Goal: Information Seeking & Learning: Learn about a topic

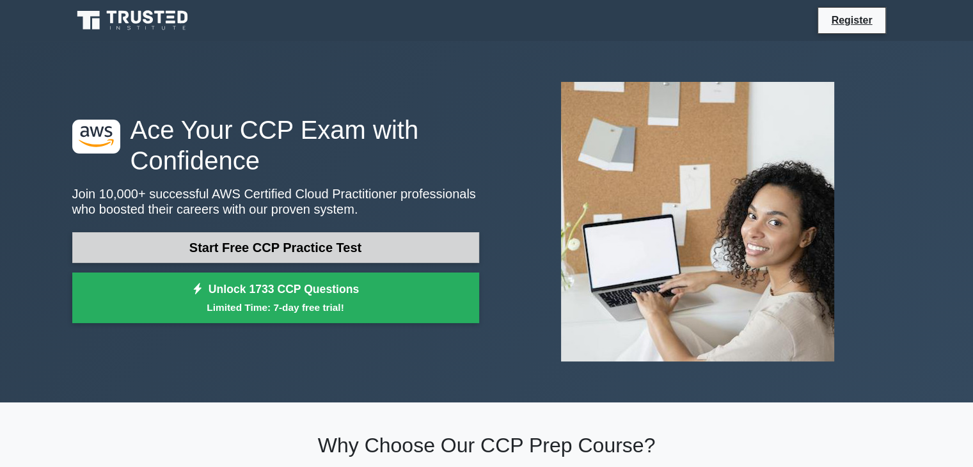
click at [305, 249] on link "Start Free CCP Practice Test" at bounding box center [275, 247] width 407 height 31
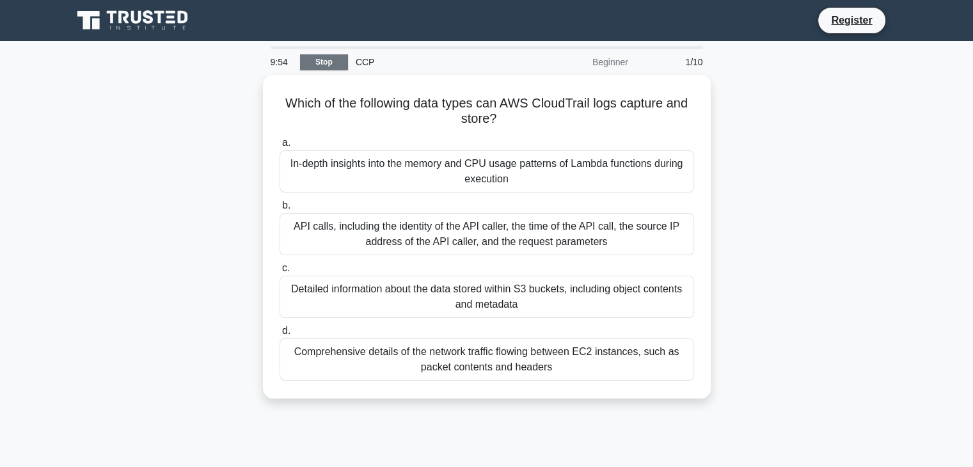
click at [335, 67] on link "Stop" at bounding box center [324, 62] width 48 height 16
